Goal: Navigation & Orientation: Find specific page/section

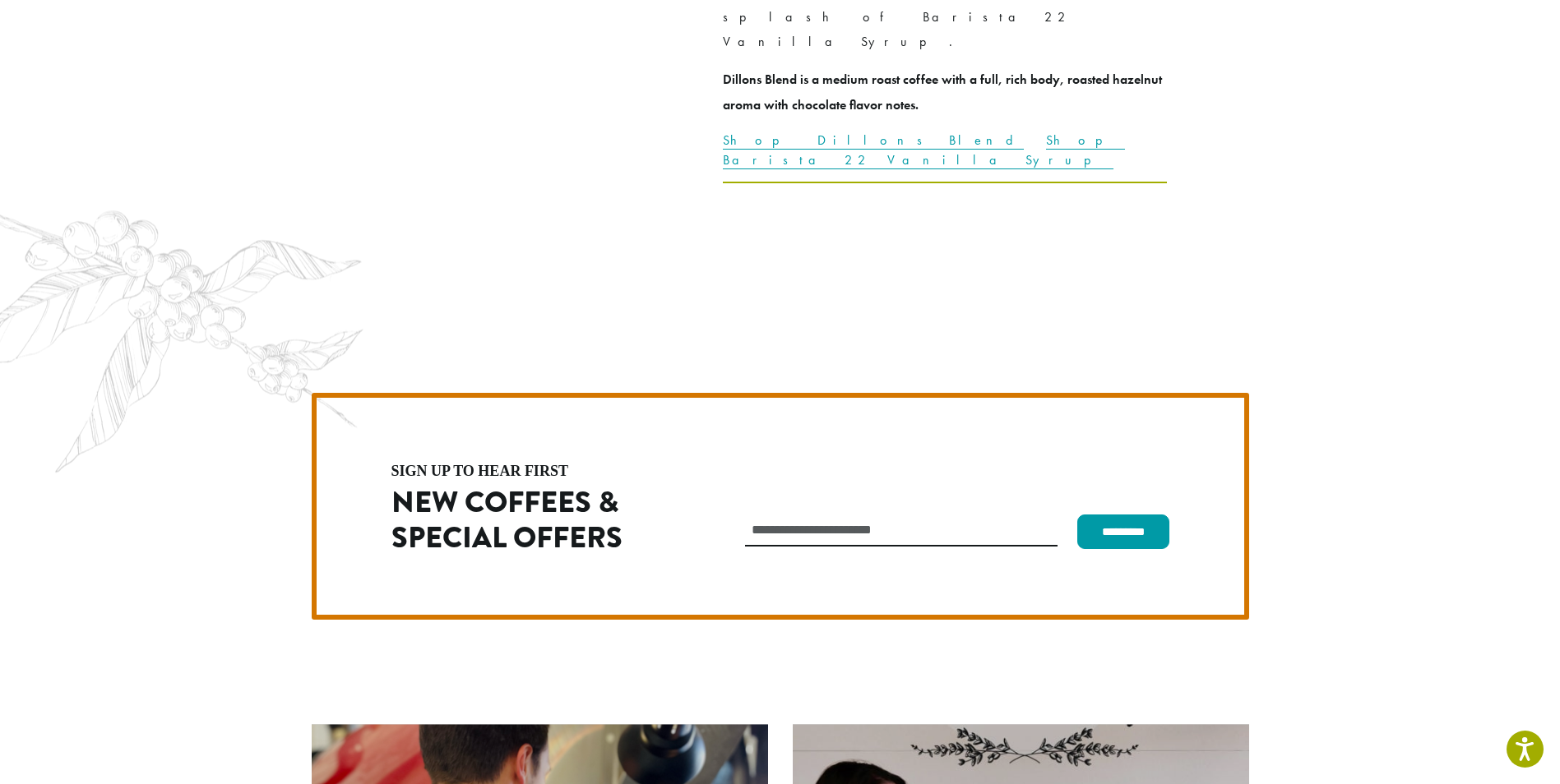
scroll to position [4644, 0]
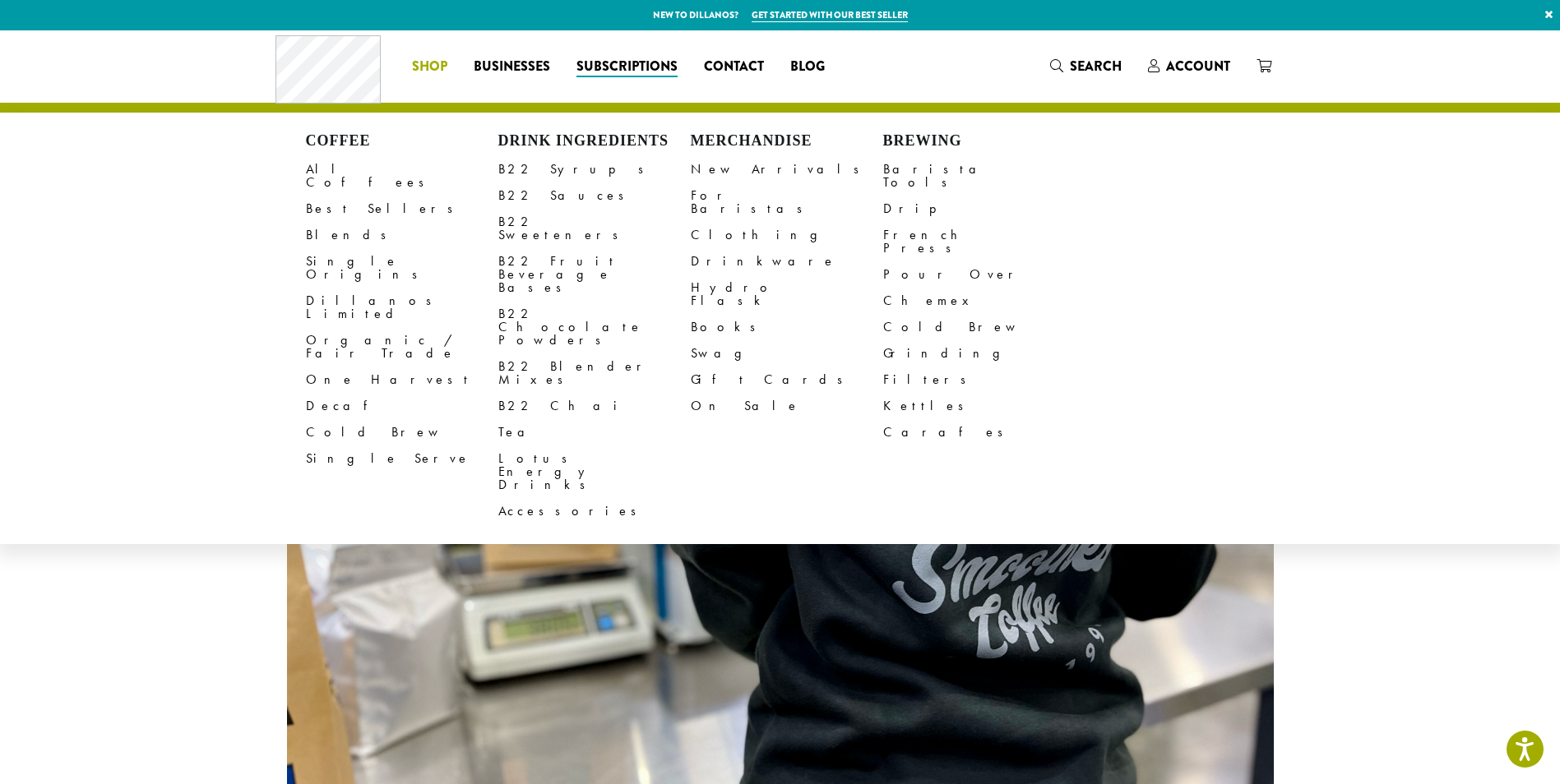
click at [447, 65] on span "Shop" at bounding box center [429, 66] width 35 height 21
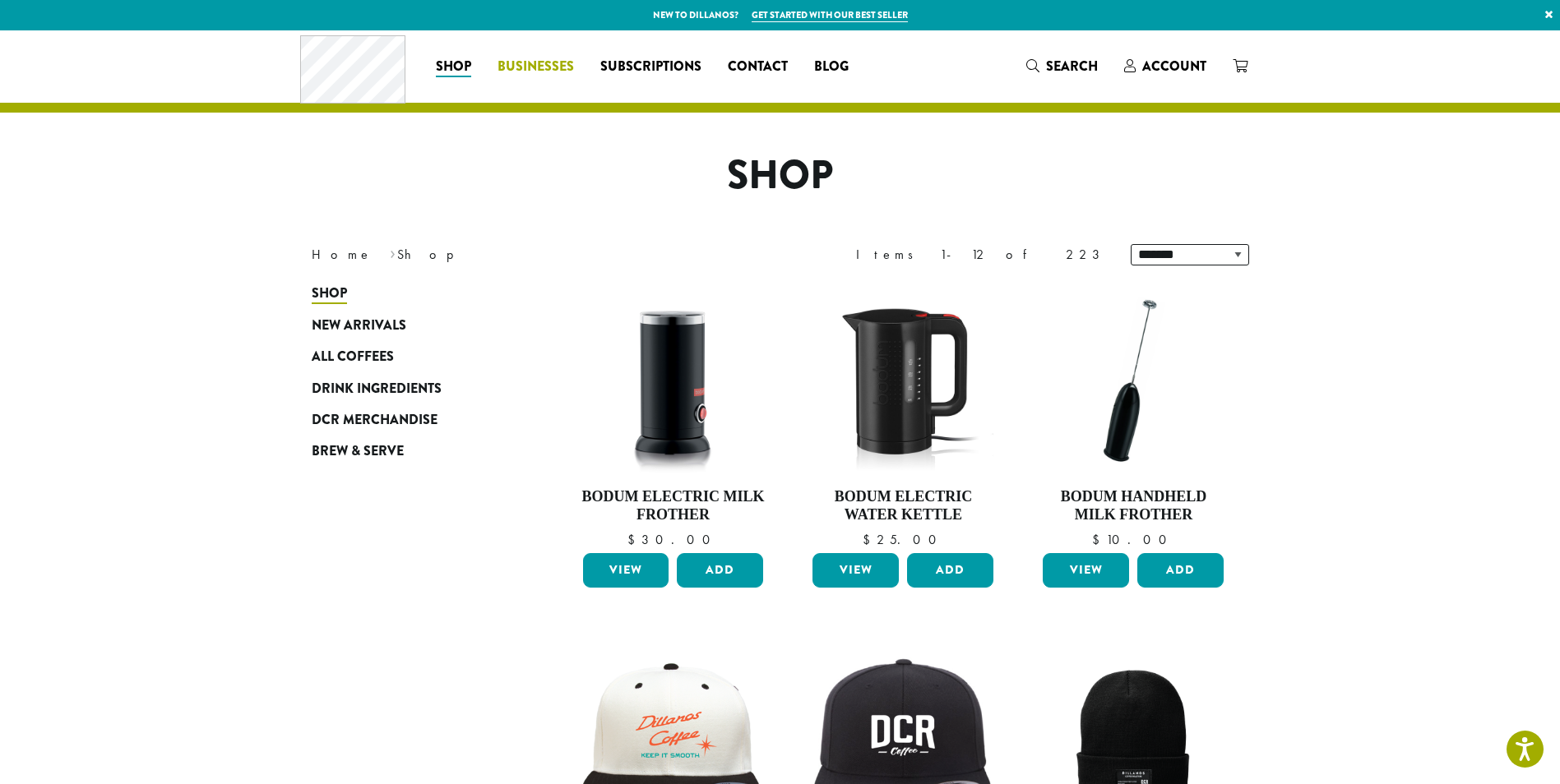
click at [513, 60] on span "Businesses" at bounding box center [536, 66] width 76 height 21
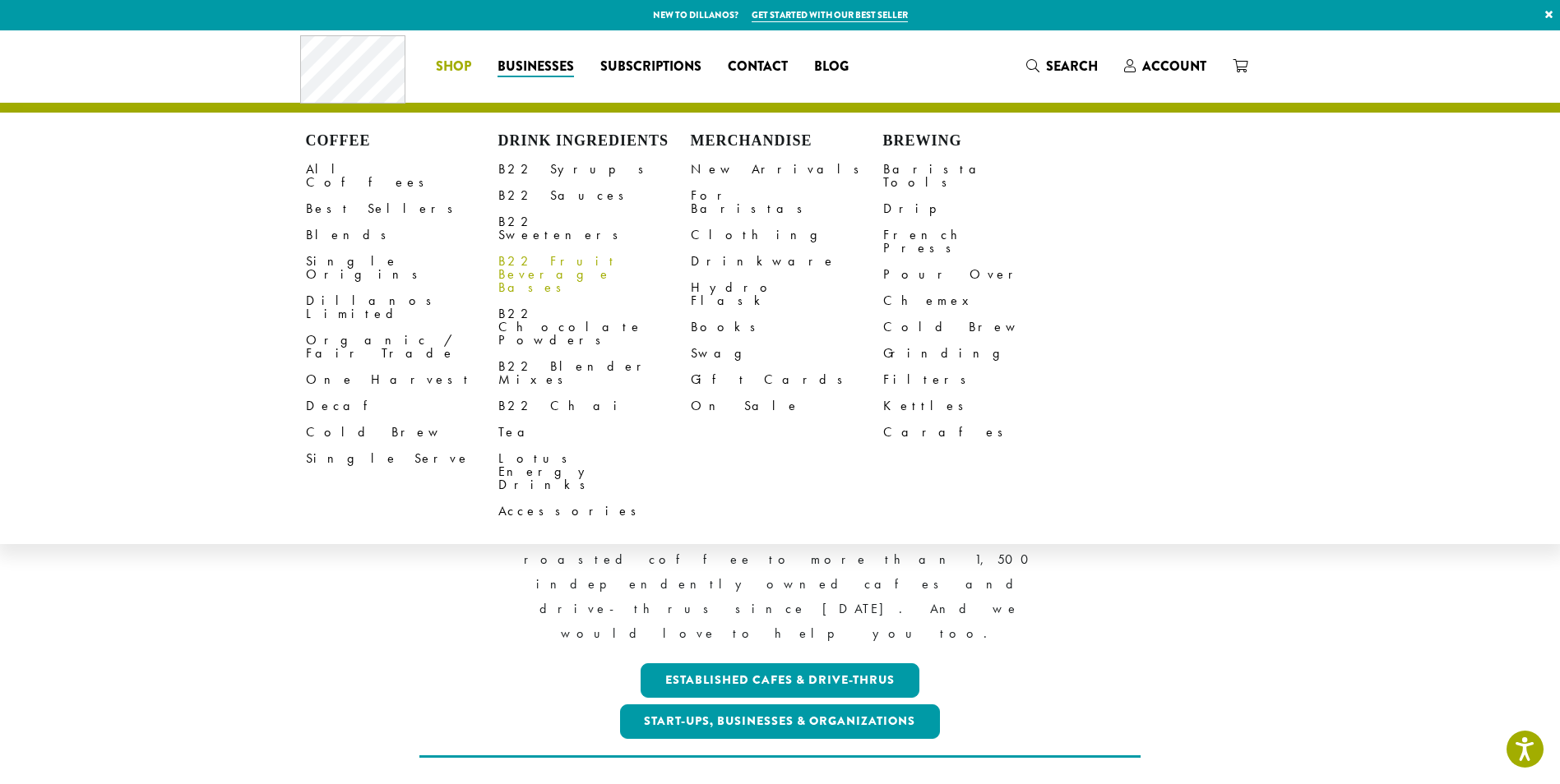
click at [573, 248] on link "B22 Fruit Beverage Bases" at bounding box center [594, 275] width 193 height 53
